Goal: Find contact information: Find contact information

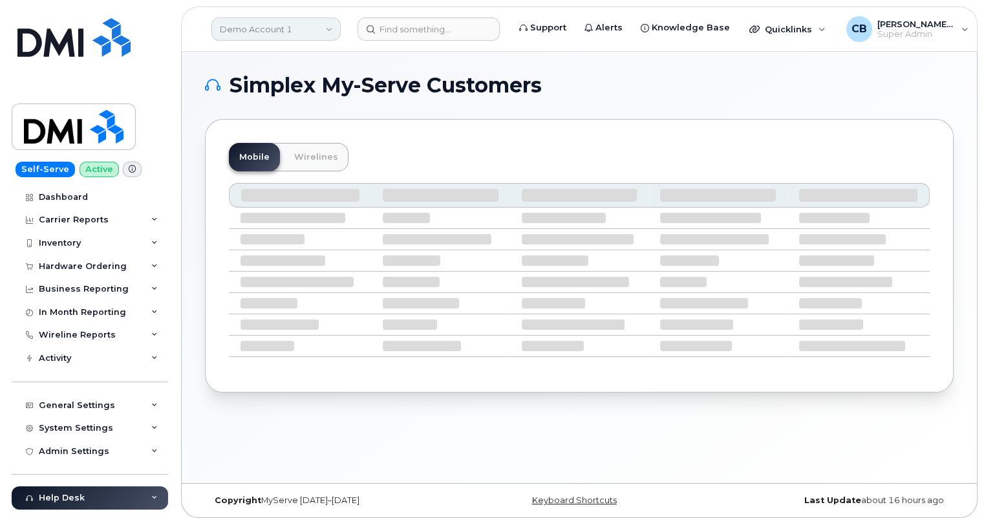
click at [275, 36] on link "Demo Account 1" at bounding box center [275, 28] width 129 height 23
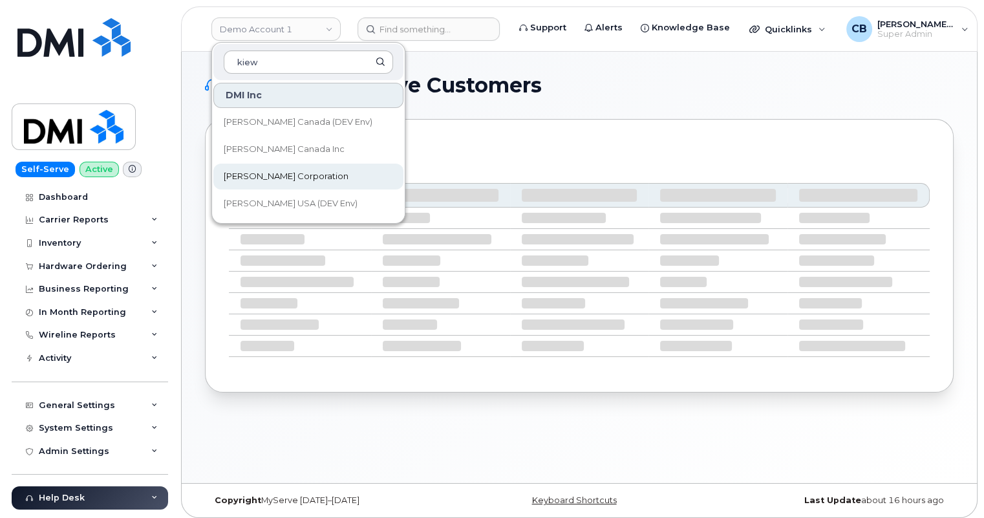
type input "kiew"
click at [251, 177] on span "[PERSON_NAME] Corporation" at bounding box center [286, 176] width 125 height 13
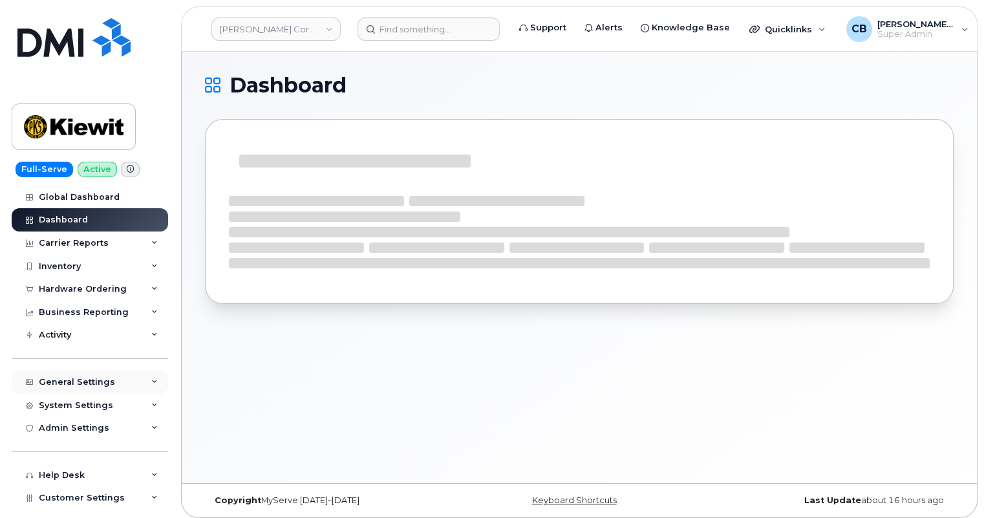
click at [74, 381] on div "General Settings" at bounding box center [77, 382] width 76 height 10
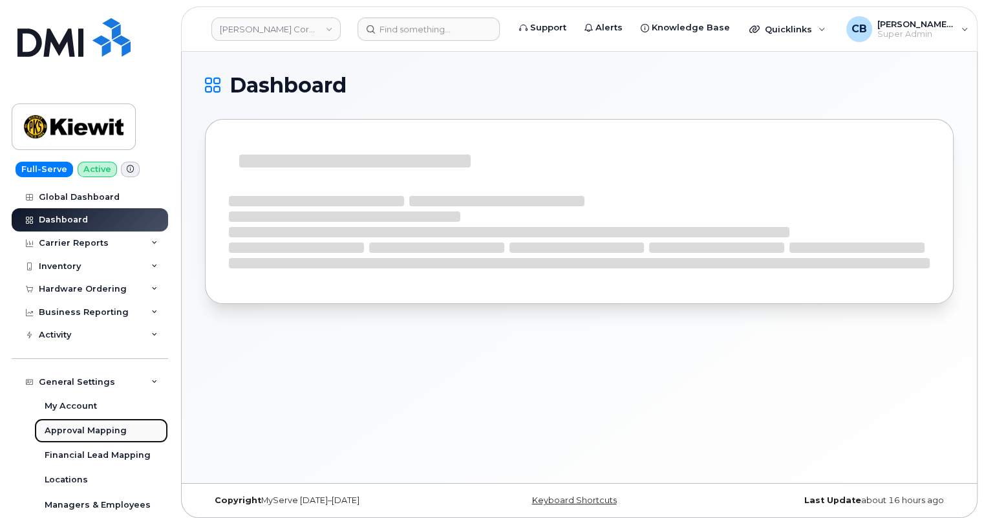
click at [77, 430] on div "Approval Mapping" at bounding box center [86, 431] width 82 height 12
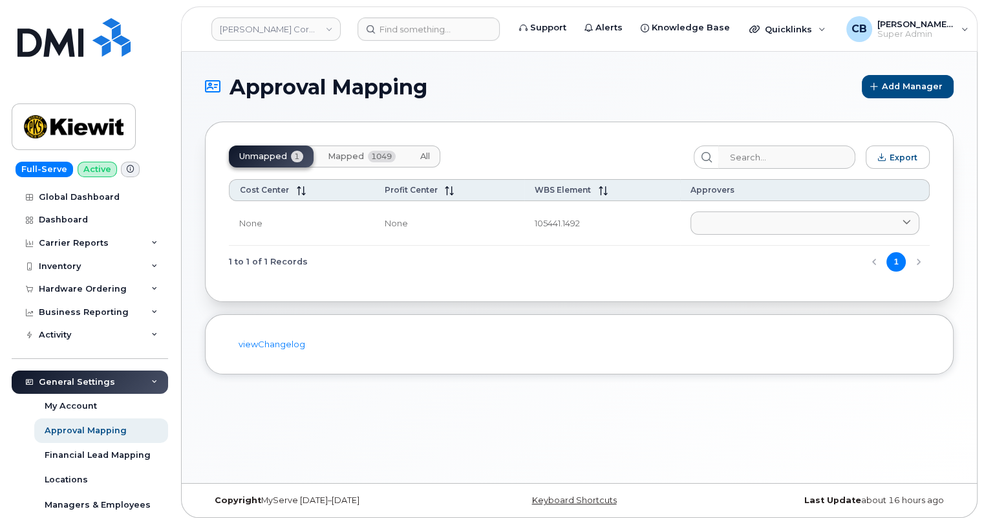
click at [341, 154] on span "Mapped" at bounding box center [346, 156] width 36 height 10
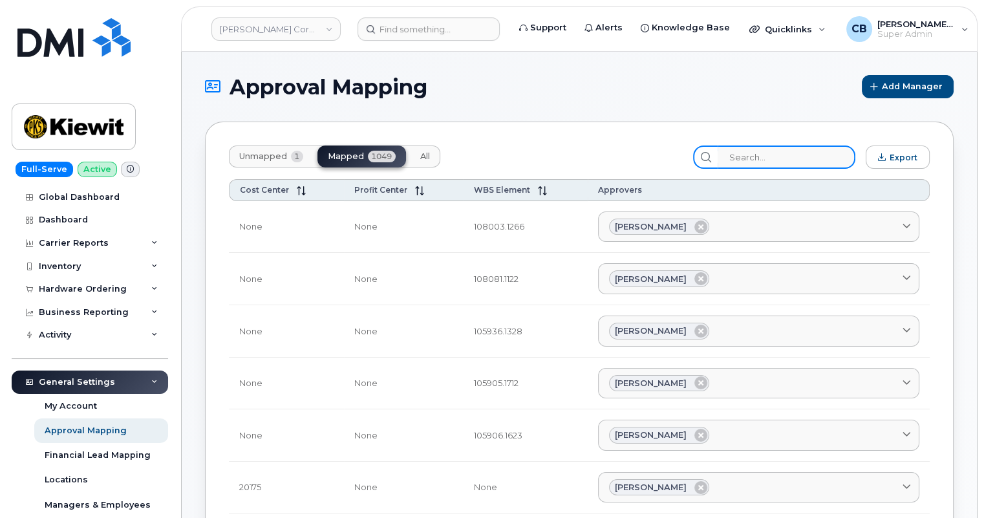
click at [746, 158] on input "search" at bounding box center [786, 156] width 138 height 23
paste input "106525.1175"
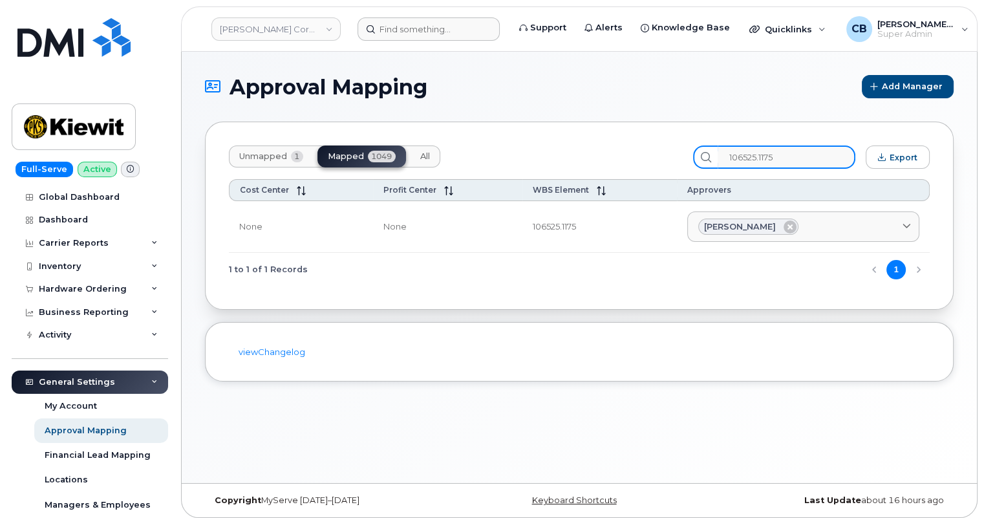
type input "106525.1175"
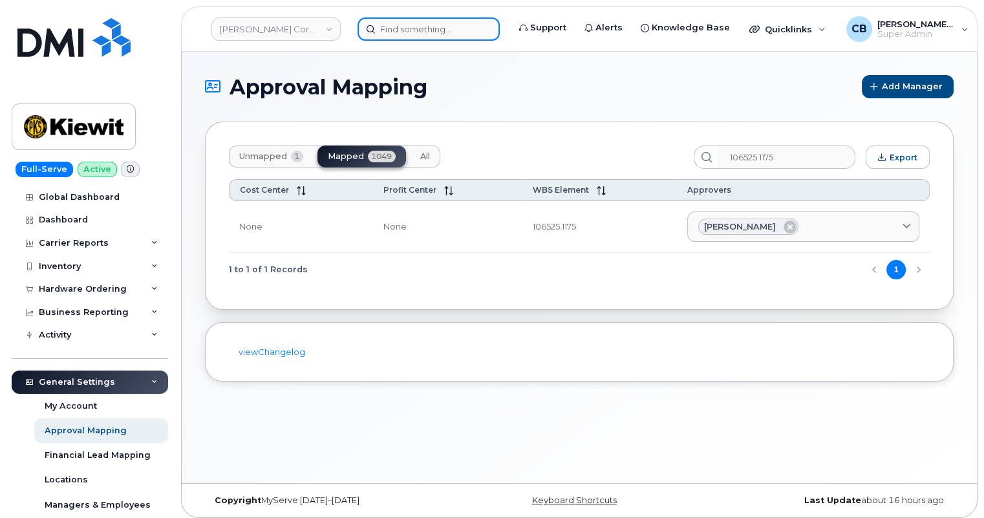
click at [394, 31] on input at bounding box center [428, 28] width 142 height 23
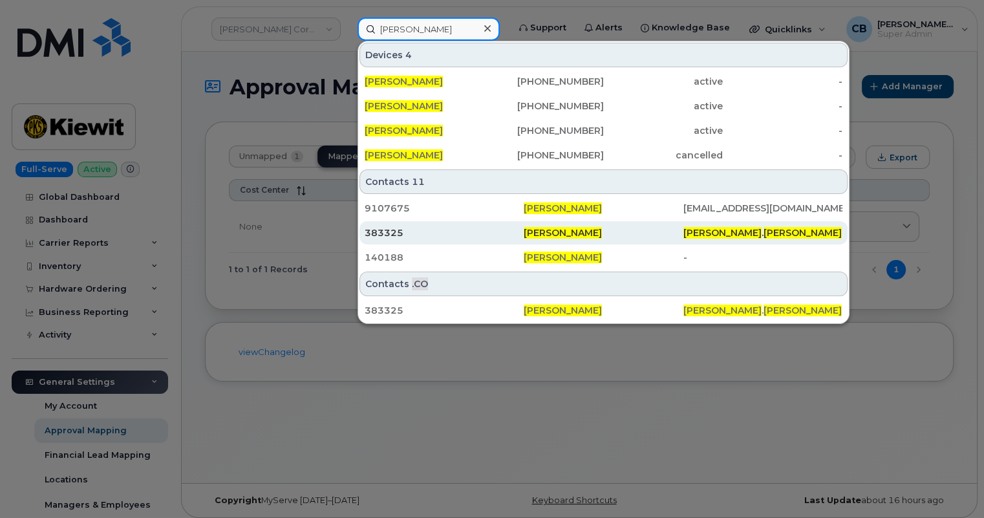
type input "[PERSON_NAME]"
click at [712, 234] on span "[PERSON_NAME]" at bounding box center [722, 233] width 78 height 12
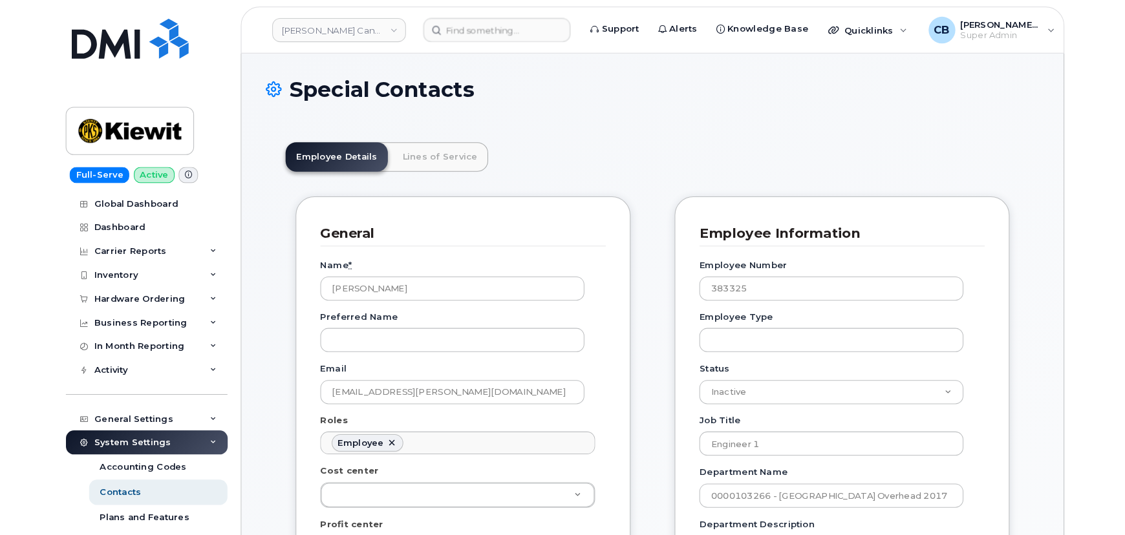
scroll to position [41, 0]
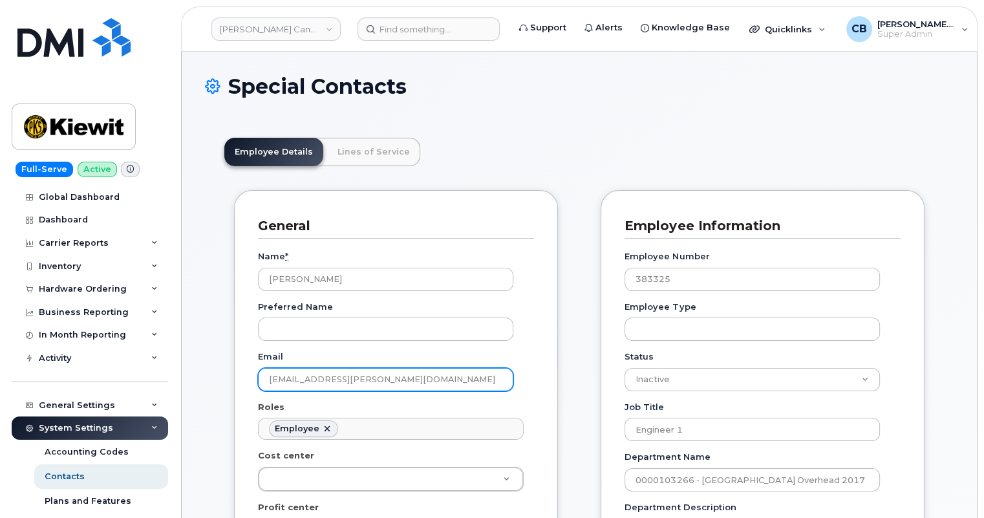
drag, startPoint x: 418, startPoint y: 378, endPoint x: 261, endPoint y: 374, distance: 157.1
click at [261, 374] on input "JACOB.WILSON1@KIEWIT.COM" at bounding box center [385, 379] width 255 height 23
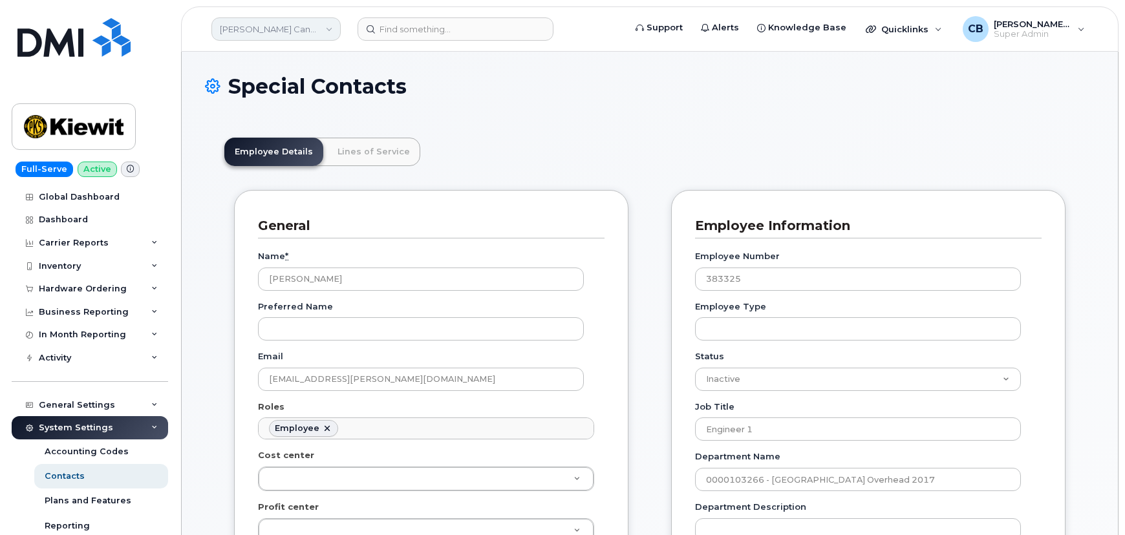
click at [297, 29] on link "Kiewit Canada Inc" at bounding box center [275, 28] width 129 height 23
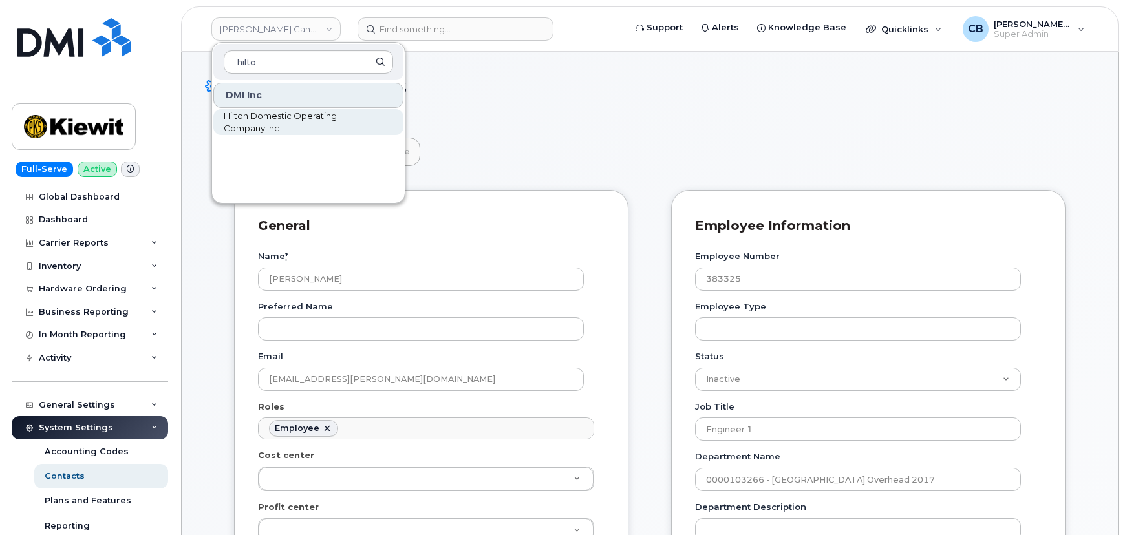
type input "hilto"
click at [249, 110] on span "Hilton Domestic Operating Company Inc" at bounding box center [298, 122] width 149 height 25
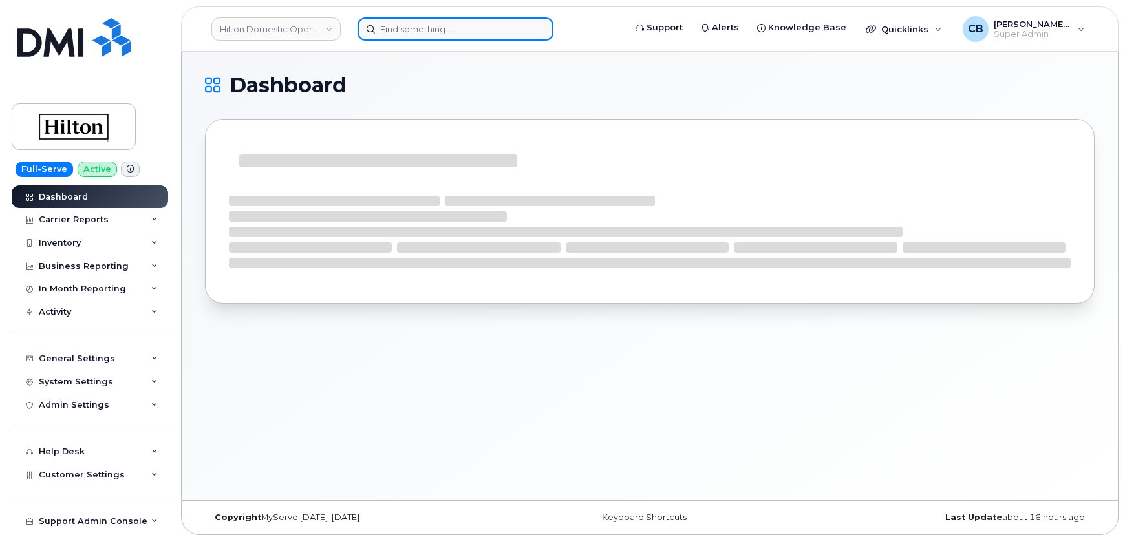
click at [425, 31] on input at bounding box center [455, 28] width 196 height 23
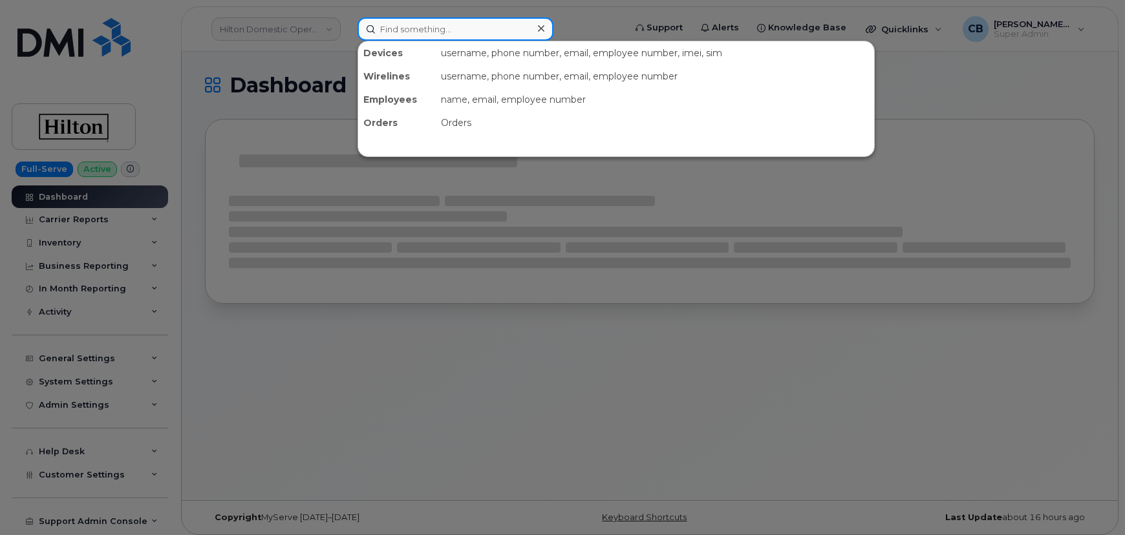
paste input "Ryan Bisor"
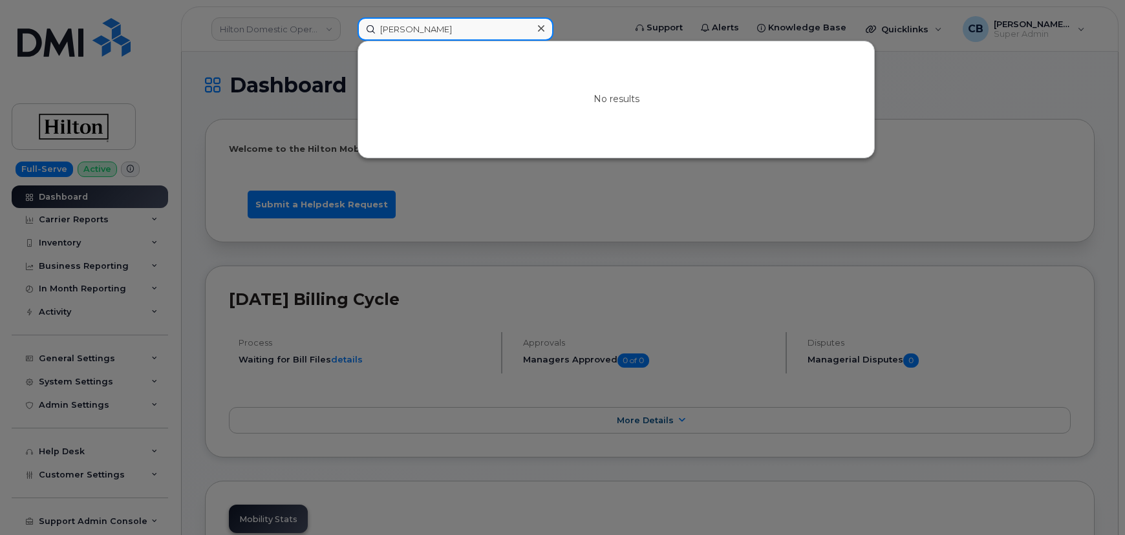
click at [405, 32] on input "Ryan Bisor" at bounding box center [455, 28] width 196 height 23
paste input "410-472-1659"
click at [423, 32] on input "410-472-1659" at bounding box center [455, 28] width 196 height 23
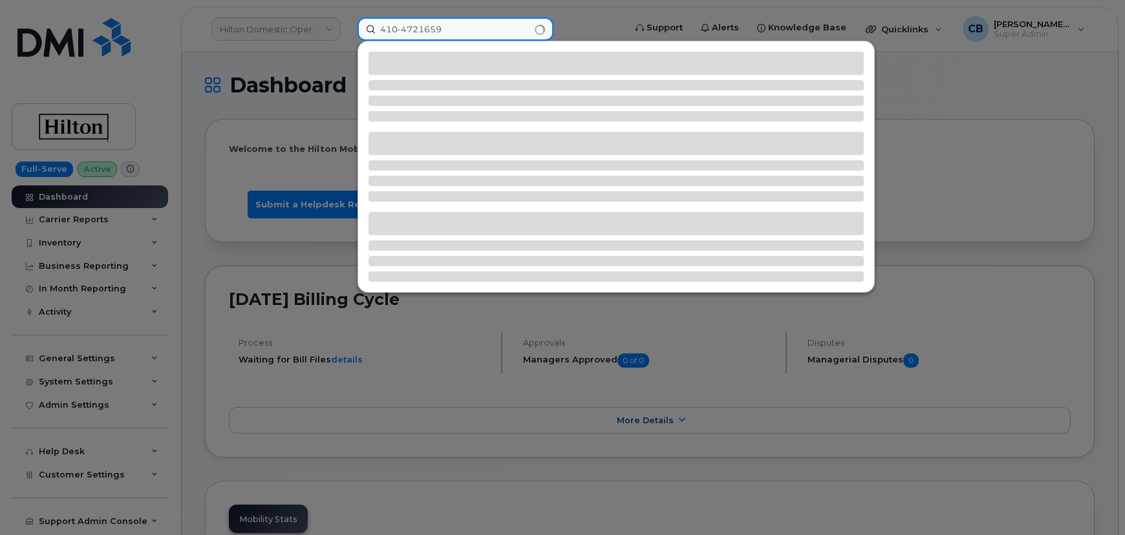
click at [401, 28] on input "410-4721659" at bounding box center [455, 28] width 196 height 23
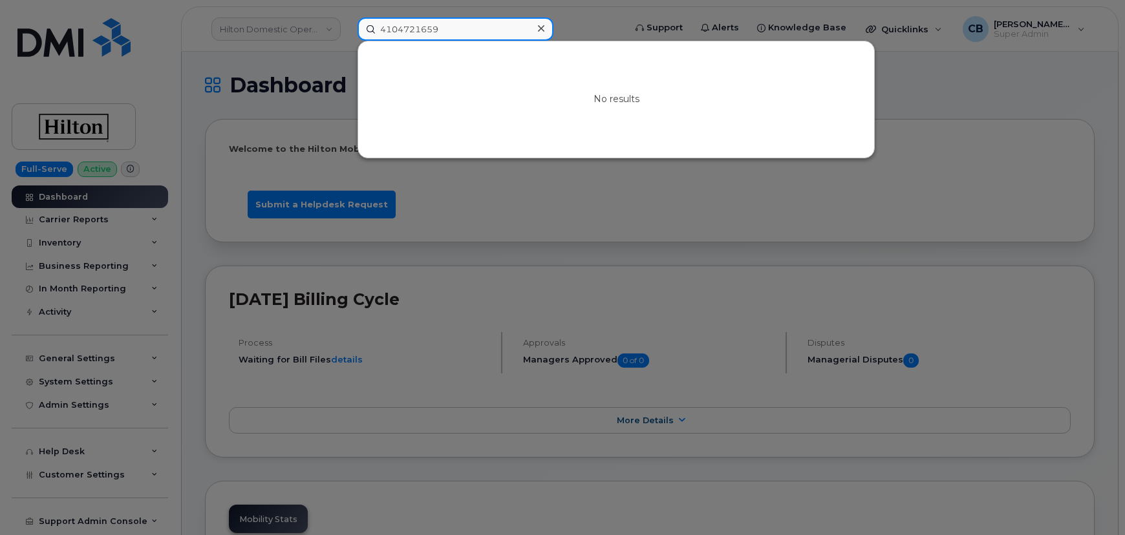
type input "4104721659"
